Goal: Information Seeking & Learning: Learn about a topic

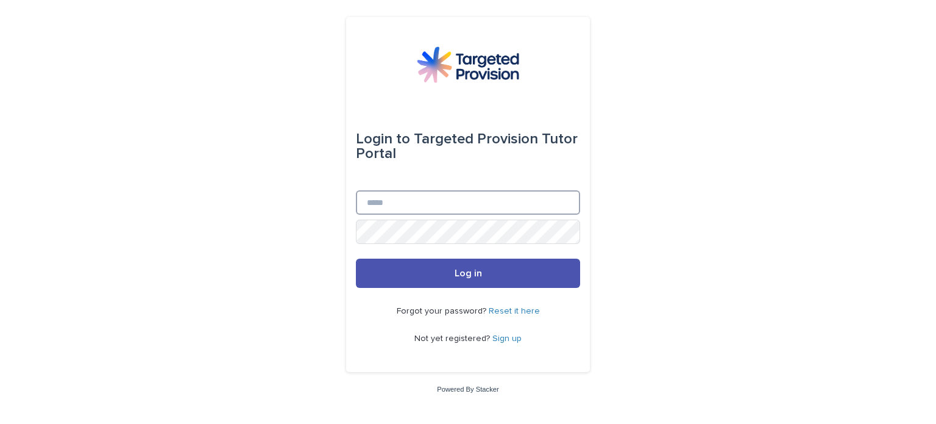
click at [563, 202] on input "Email" at bounding box center [468, 202] width 224 height 24
type input "**********"
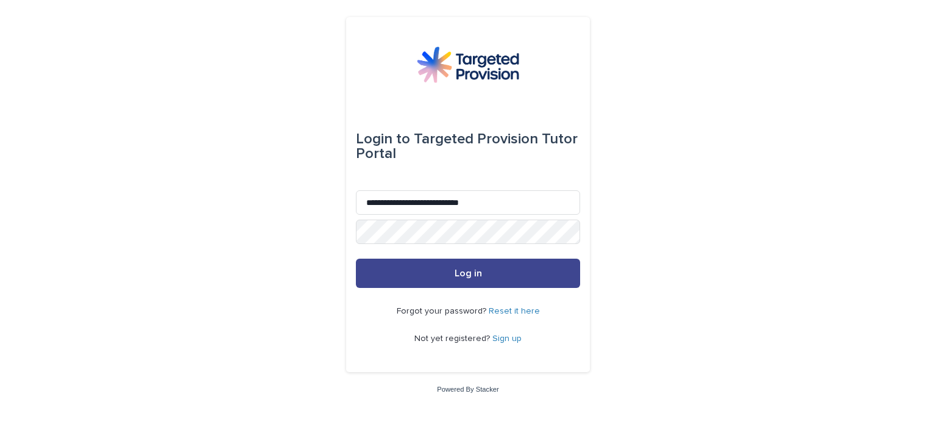
click at [536, 265] on button "Log in" at bounding box center [468, 272] width 224 height 29
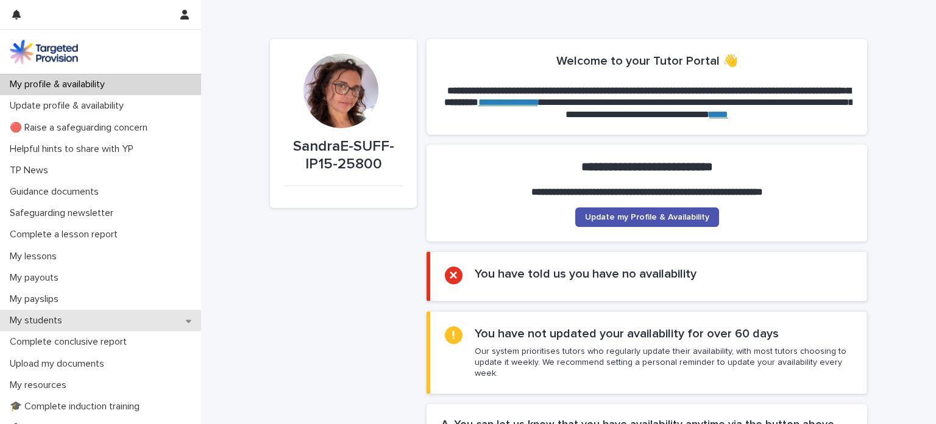
click at [186, 321] on icon at bounding box center [188, 320] width 5 height 3
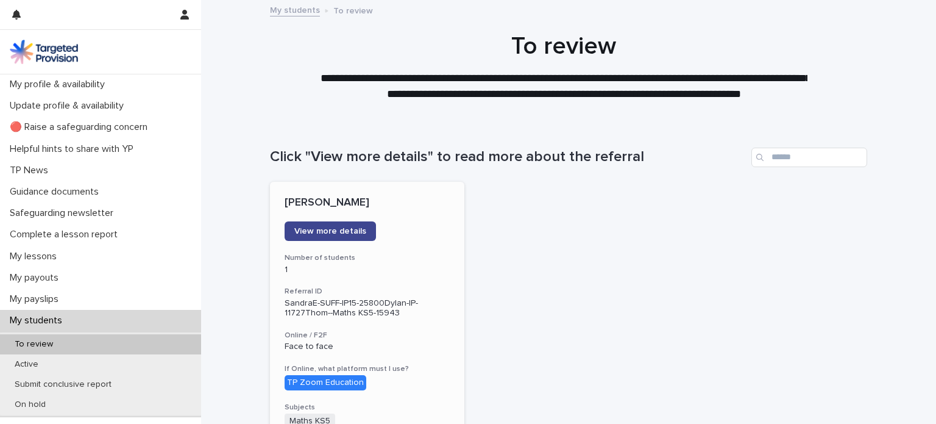
click at [346, 231] on span "View more details" at bounding box center [330, 231] width 72 height 9
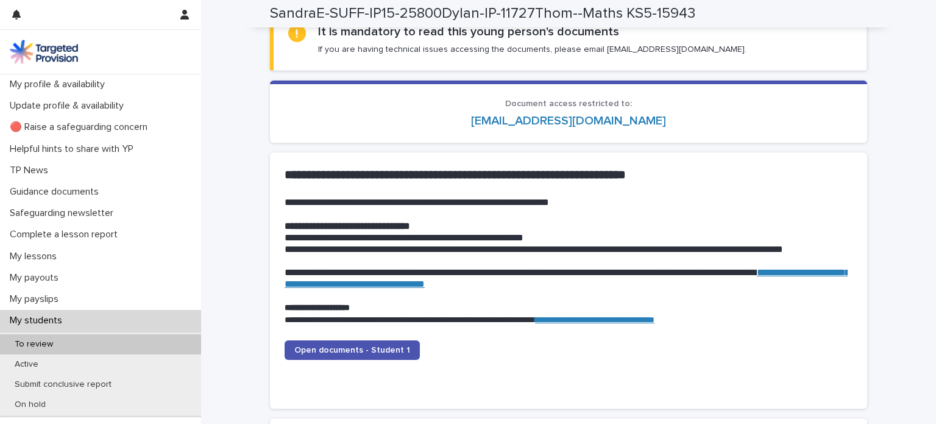
scroll to position [1126, 0]
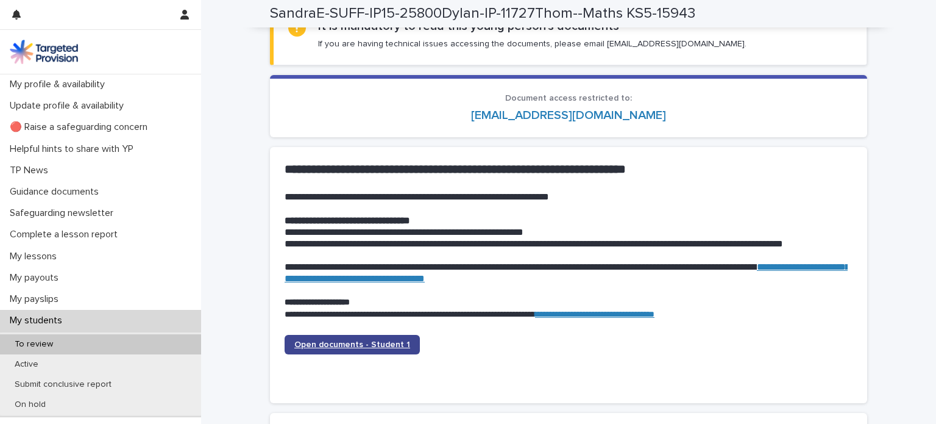
click at [378, 344] on span "Open documents - Student 1" at bounding box center [352, 344] width 116 height 9
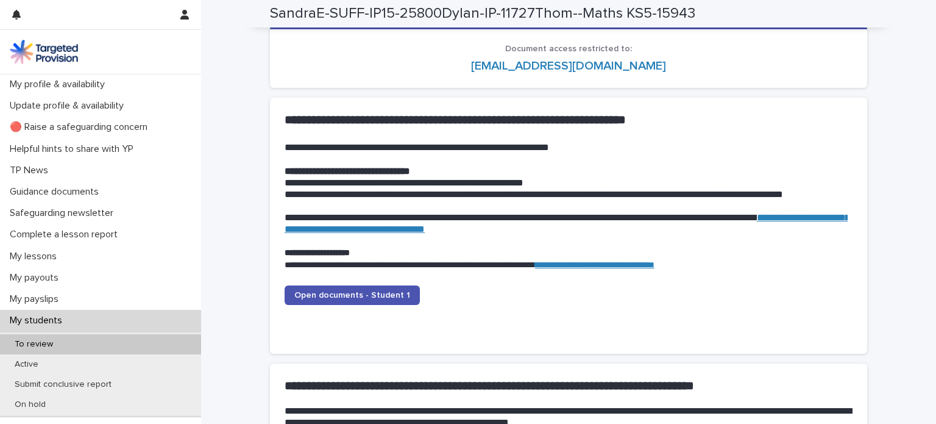
scroll to position [1180, 0]
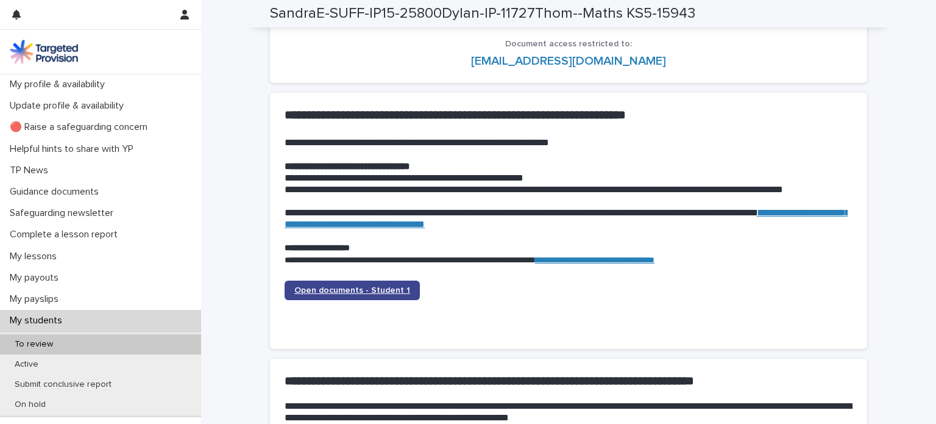
click at [390, 292] on span "Open documents - Student 1" at bounding box center [352, 290] width 116 height 9
